Goal: Transaction & Acquisition: Obtain resource

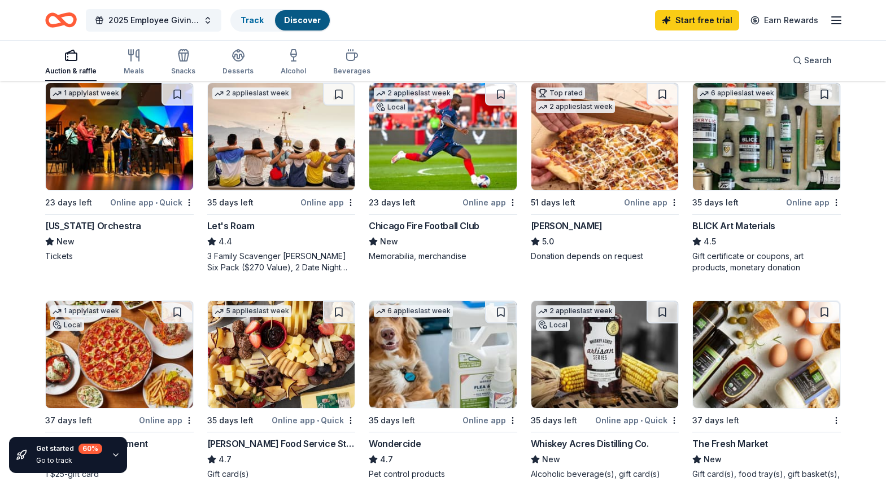
scroll to position [621, 0]
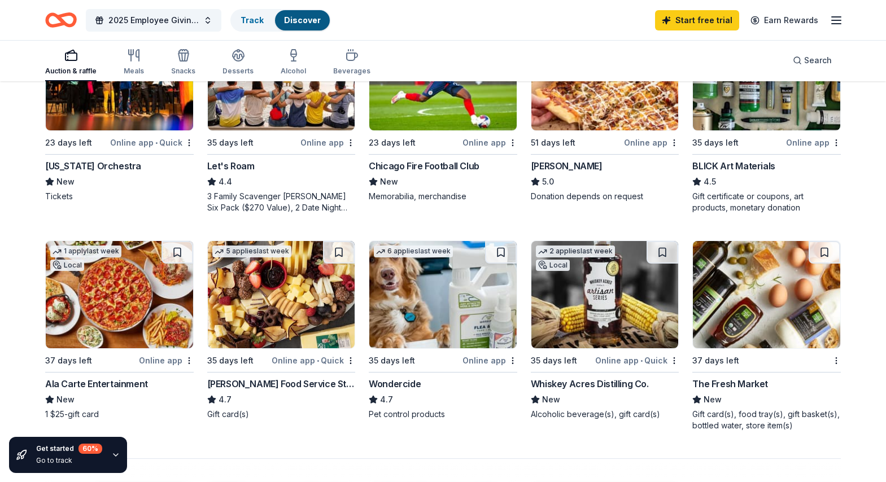
click at [585, 304] on img at bounding box center [604, 294] width 147 height 107
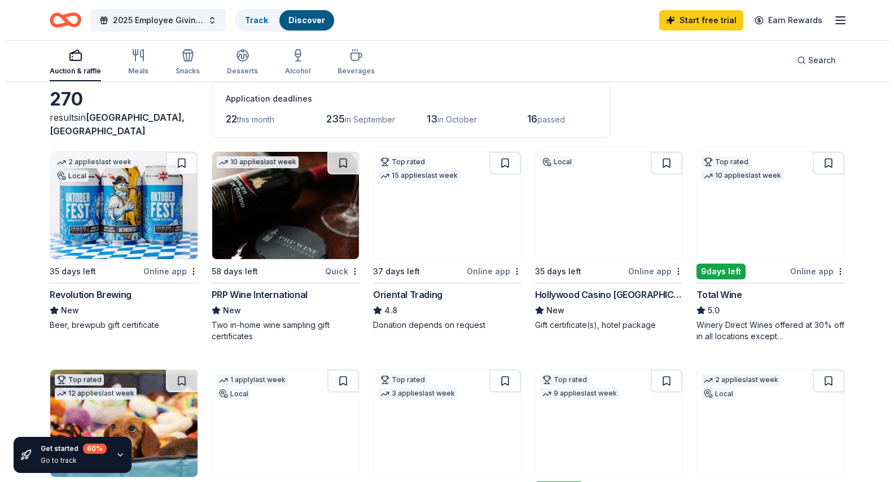
scroll to position [0, 0]
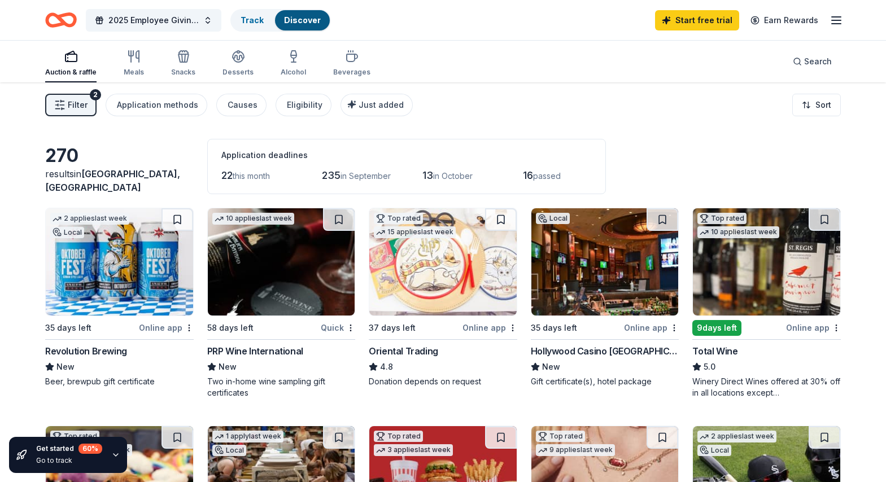
click at [207, 19] on button "2025 Employee Giving Campaign" at bounding box center [153, 20] width 135 height 23
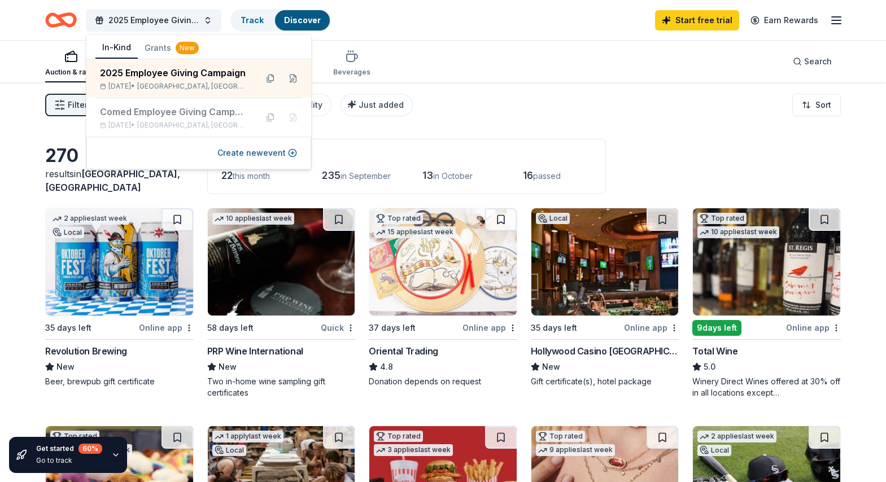
click at [293, 78] on button at bounding box center [293, 78] width 18 height 18
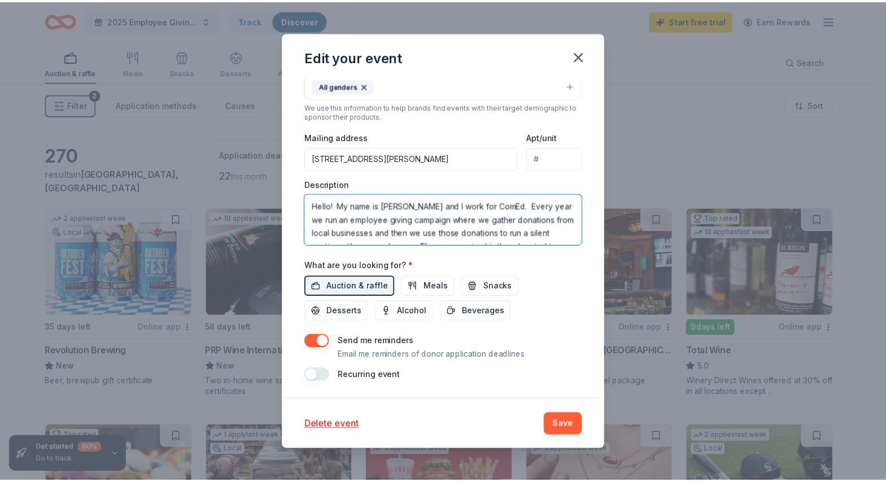
scroll to position [95, 0]
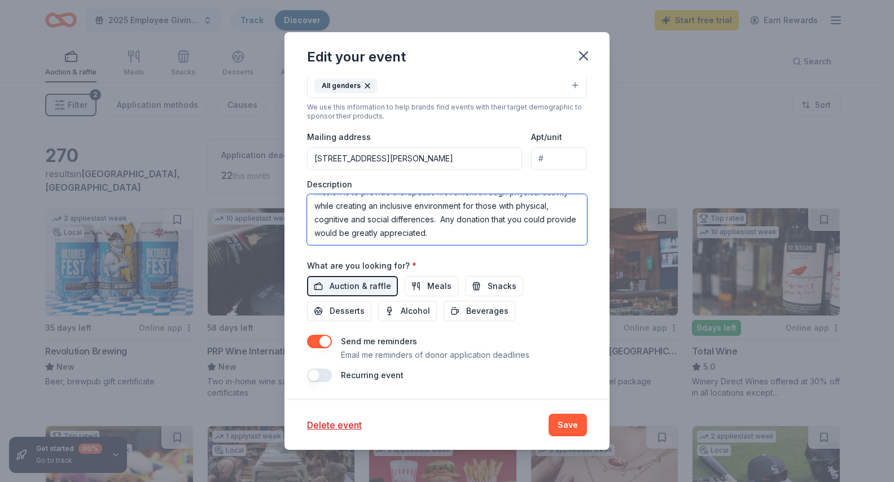
drag, startPoint x: 312, startPoint y: 204, endPoint x: 554, endPoint y: 286, distance: 255.7
click at [552, 292] on div "Event name * 2025 Employee Giving Campaign 29 /100 Event website https://www.sp…" at bounding box center [447, 120] width 280 height 524
click at [589, 56] on icon "button" at bounding box center [584, 56] width 16 height 16
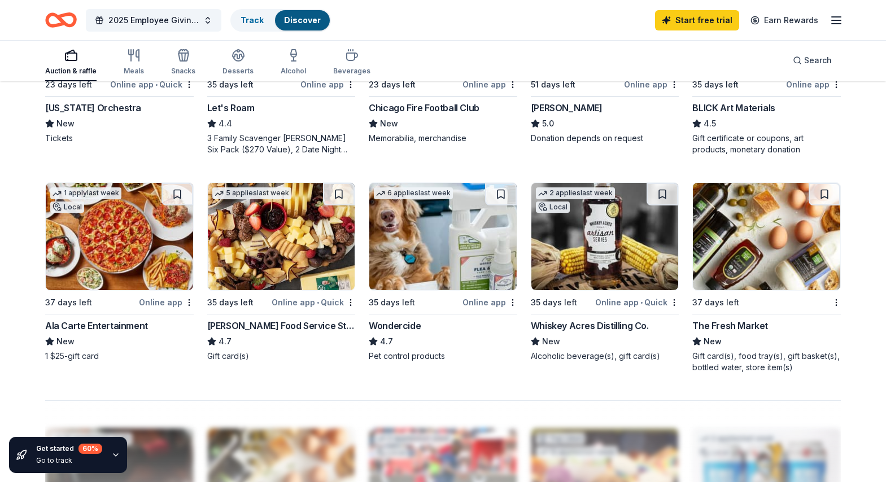
scroll to position [677, 0]
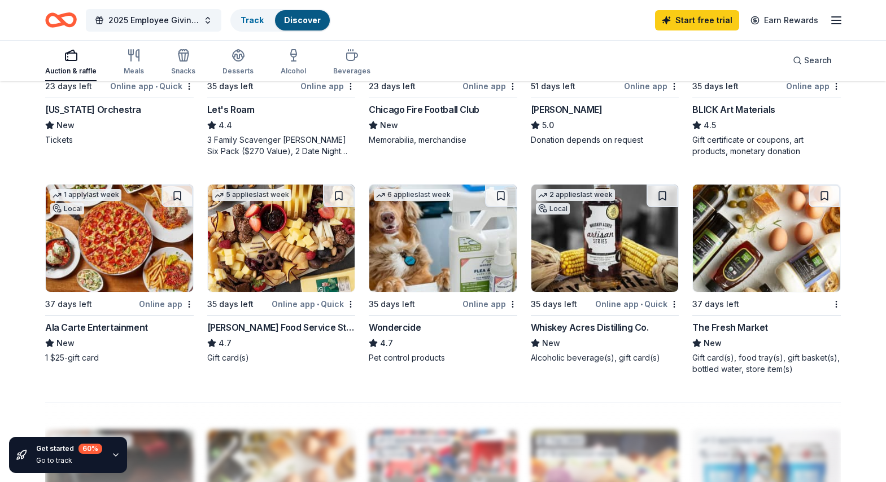
click at [99, 291] on img at bounding box center [119, 238] width 147 height 107
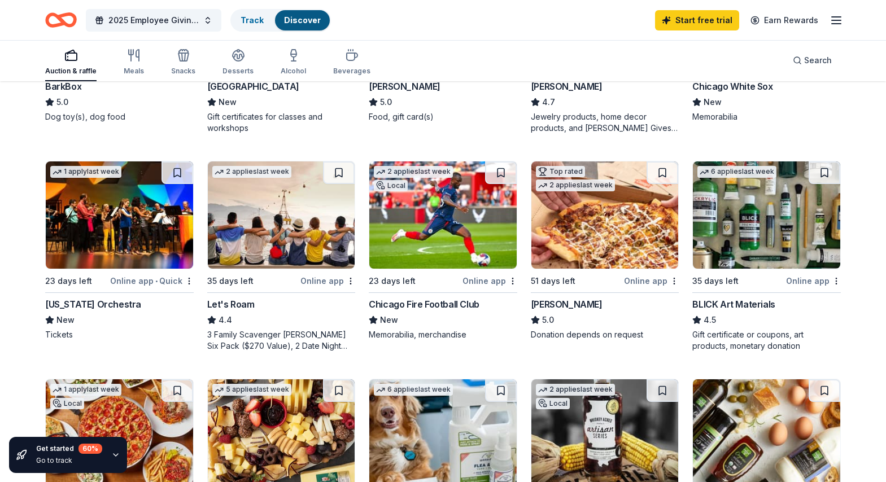
scroll to position [452, 0]
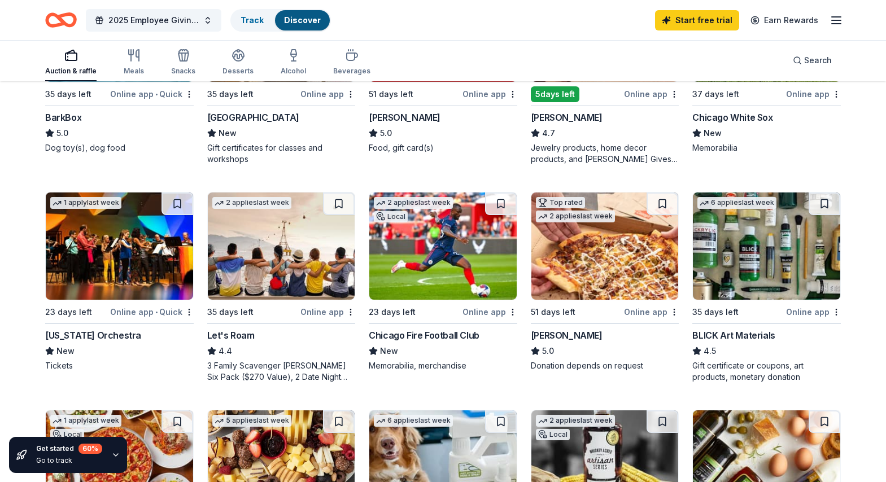
click at [591, 365] on div "Donation depends on request" at bounding box center [605, 365] width 148 height 11
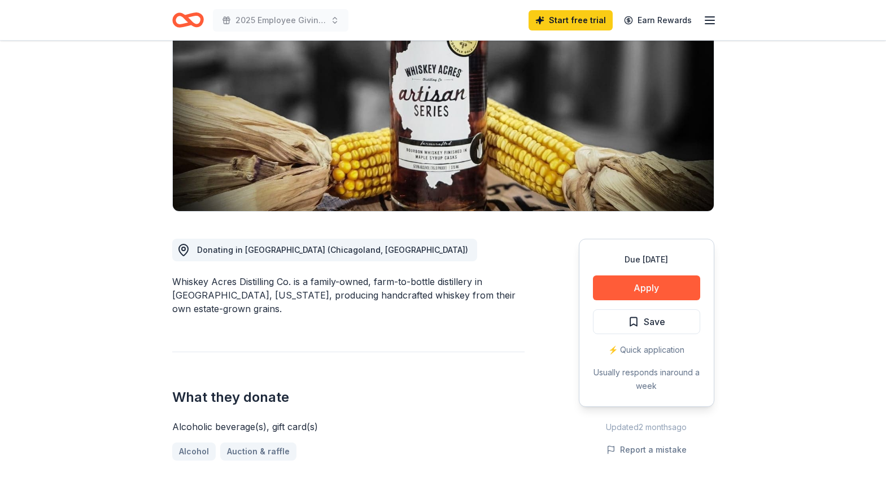
scroll to position [169, 0]
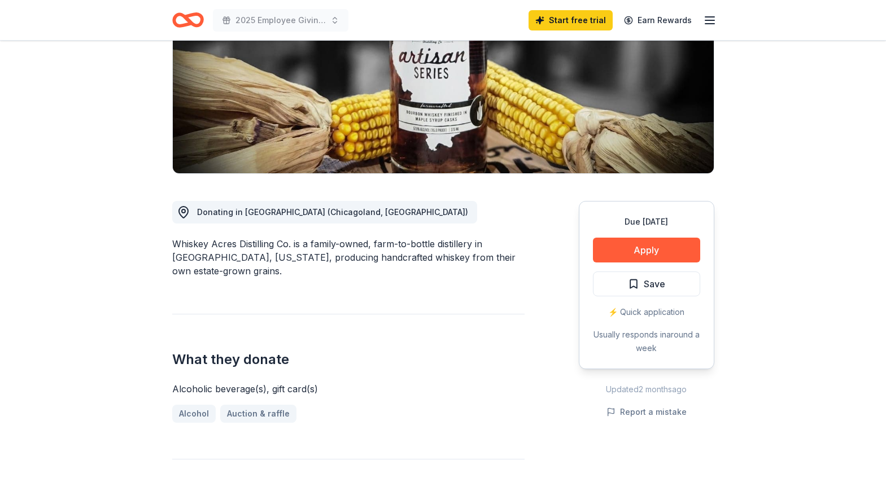
click at [633, 255] on button "Apply" at bounding box center [646, 250] width 107 height 25
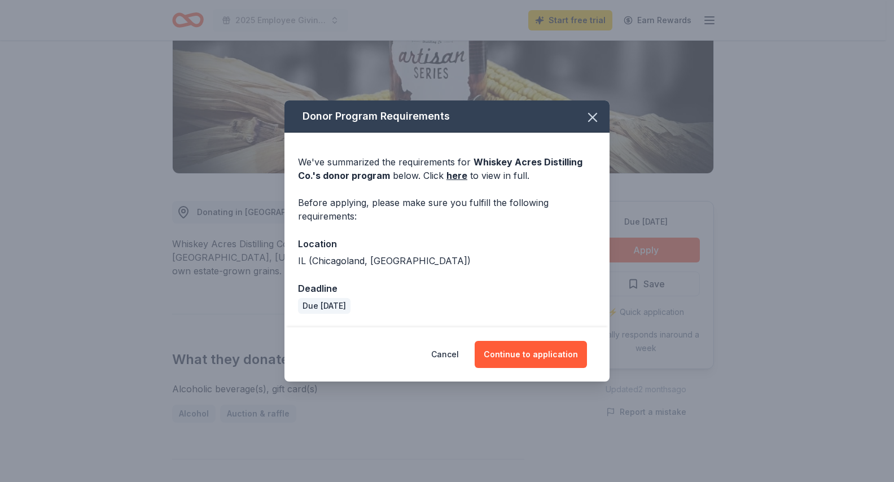
click at [527, 353] on button "Continue to application" at bounding box center [531, 354] width 112 height 27
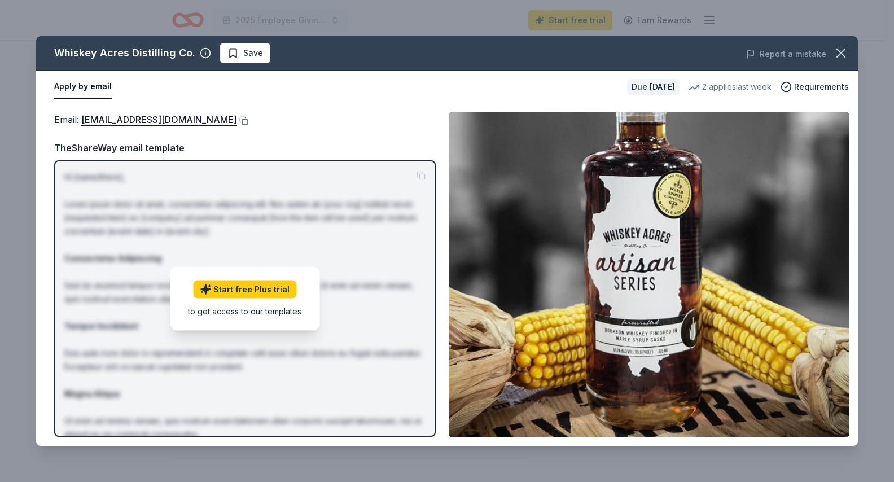
click at [274, 295] on link "Start free Plus trial" at bounding box center [244, 289] width 103 height 18
click at [806, 89] on span "Requirements" at bounding box center [821, 87] width 55 height 14
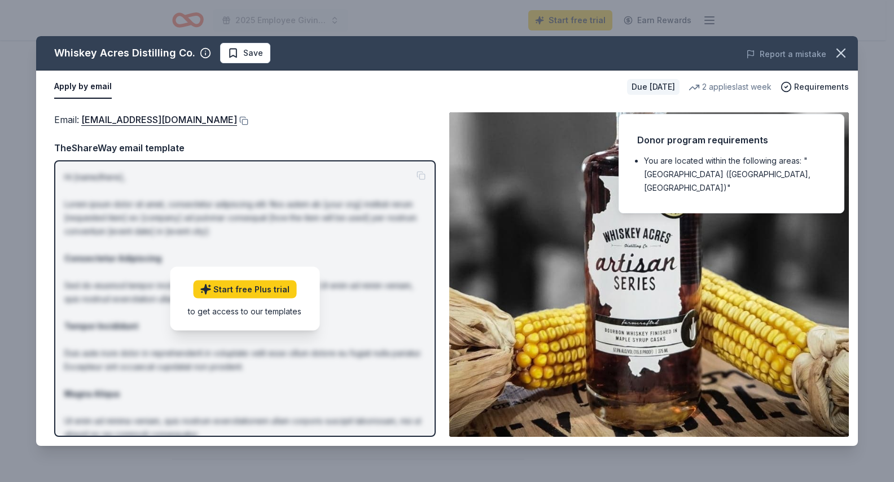
click at [396, 111] on div "Email : sue@whiskeyacres.com Email : sue@whiskeyacres.com TheShareWay email tem…" at bounding box center [447, 274] width 822 height 343
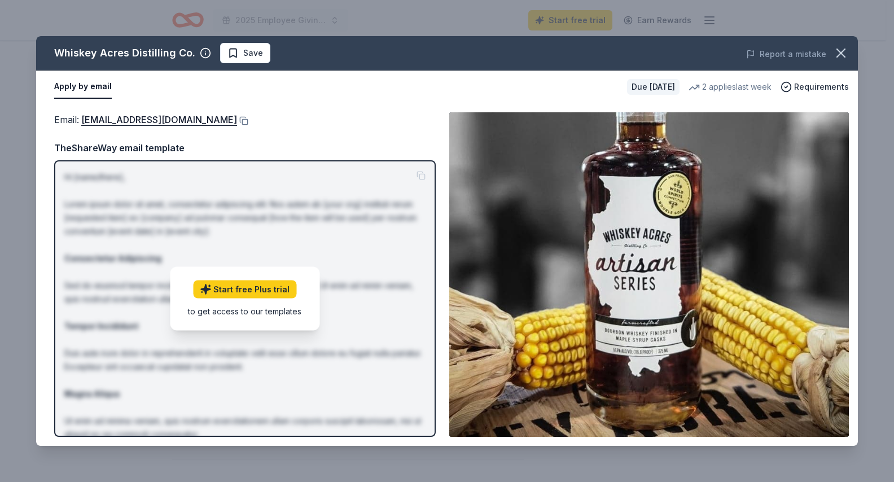
click at [66, 95] on button "Apply by email" at bounding box center [83, 87] width 58 height 24
click at [90, 91] on button "Apply by email" at bounding box center [83, 87] width 58 height 24
click at [149, 116] on link "sue@whiskeyacres.com" at bounding box center [159, 119] width 156 height 15
click at [846, 47] on icon "button" at bounding box center [841, 53] width 16 height 16
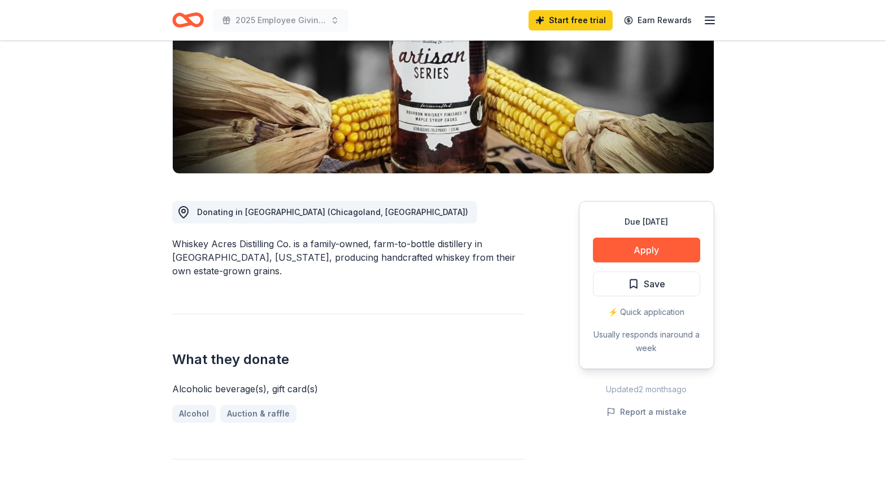
click at [705, 23] on icon "button" at bounding box center [710, 21] width 14 height 14
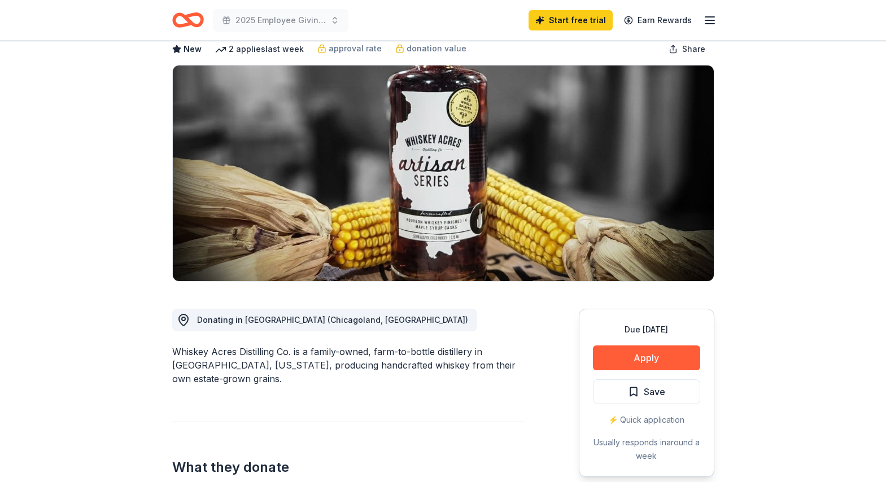
scroll to position [0, 0]
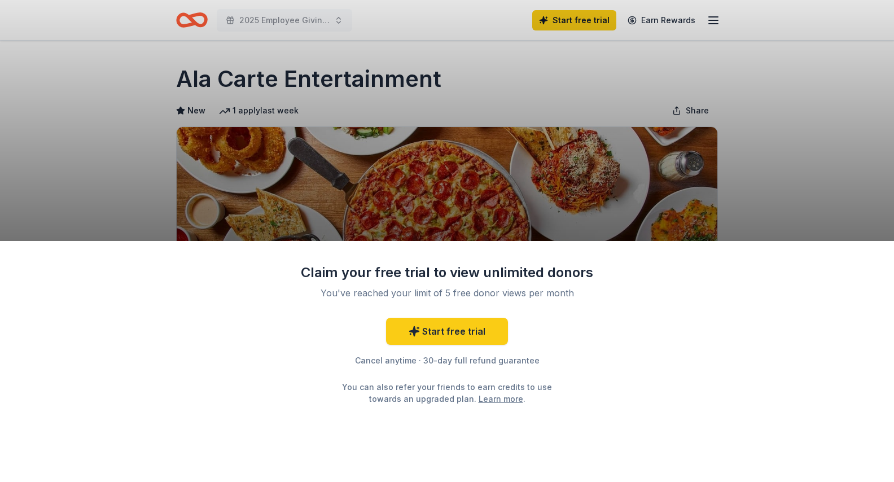
click at [775, 175] on div "Claim your free trial to view unlimited donors You've reached your limit of 5 f…" at bounding box center [447, 241] width 894 height 482
click at [779, 157] on div "Claim your free trial to view unlimited donors You've reached your limit of 5 f…" at bounding box center [447, 241] width 894 height 482
click at [462, 81] on div "Claim your free trial to view unlimited donors You've reached your limit of 5 f…" at bounding box center [447, 241] width 894 height 482
